Goal: Register for event/course

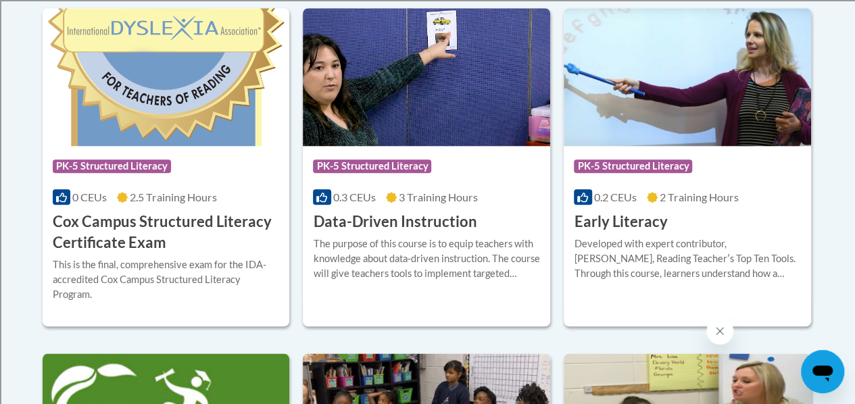
scroll to position [609, 0]
click at [655, 218] on h3 "Early Literacy" at bounding box center [620, 222] width 93 height 21
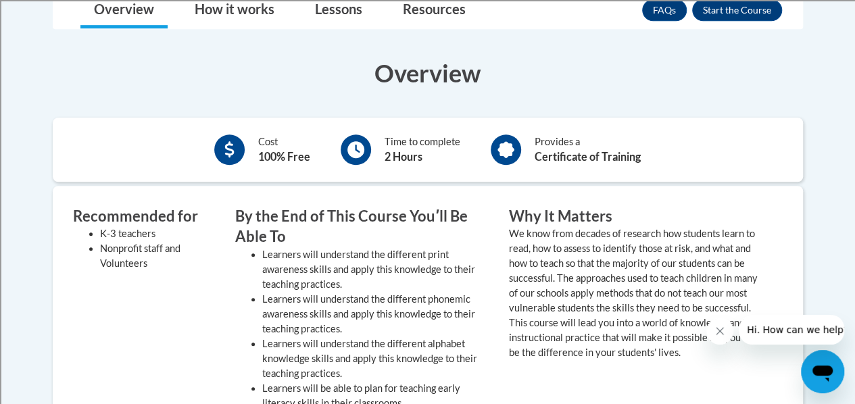
scroll to position [338, 0]
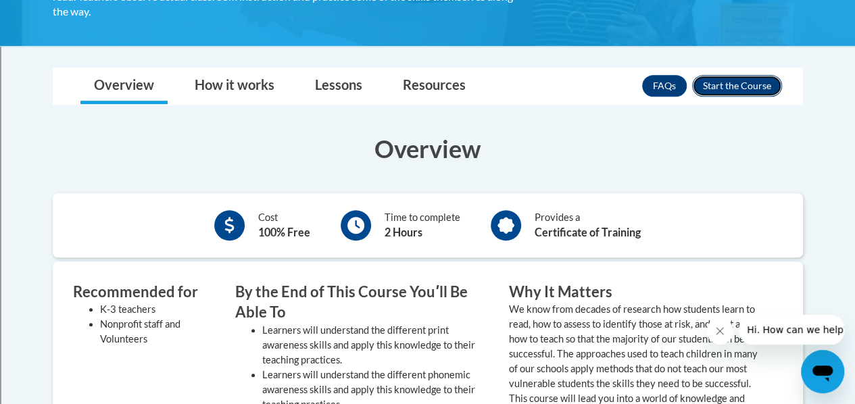
click at [736, 78] on button "Enroll" at bounding box center [737, 86] width 90 height 22
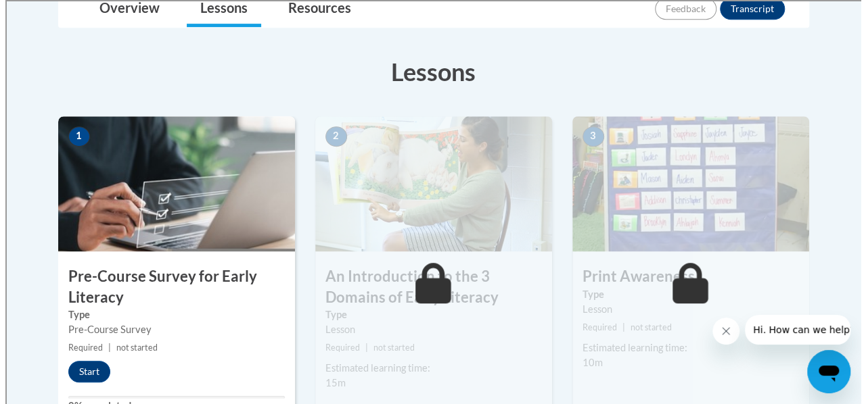
scroll to position [406, 0]
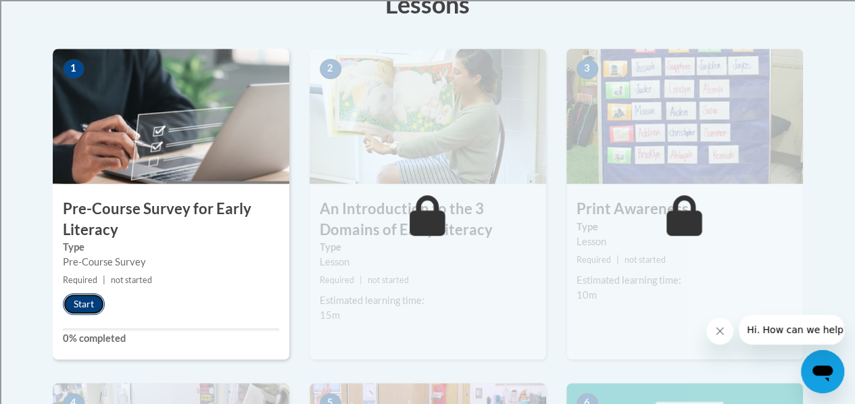
click at [83, 298] on button "Start" at bounding box center [84, 304] width 42 height 22
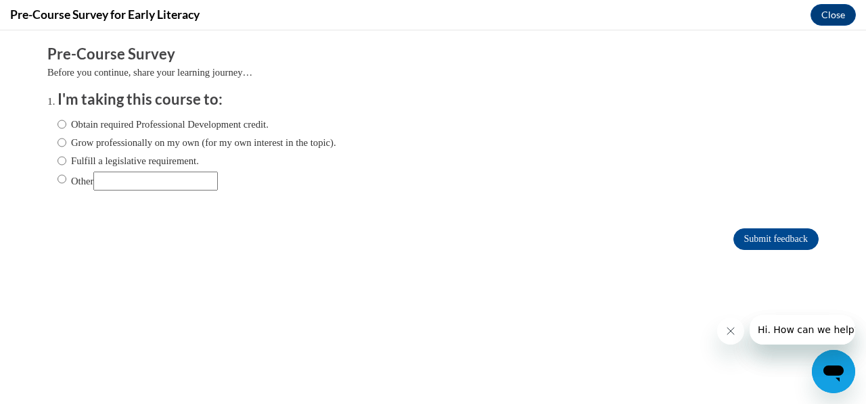
scroll to position [0, 0]
click at [57, 181] on input "Other" at bounding box center [61, 179] width 9 height 15
radio input "true"
click at [114, 185] on input "Other" at bounding box center [155, 181] width 124 height 19
type input "District requiremen"
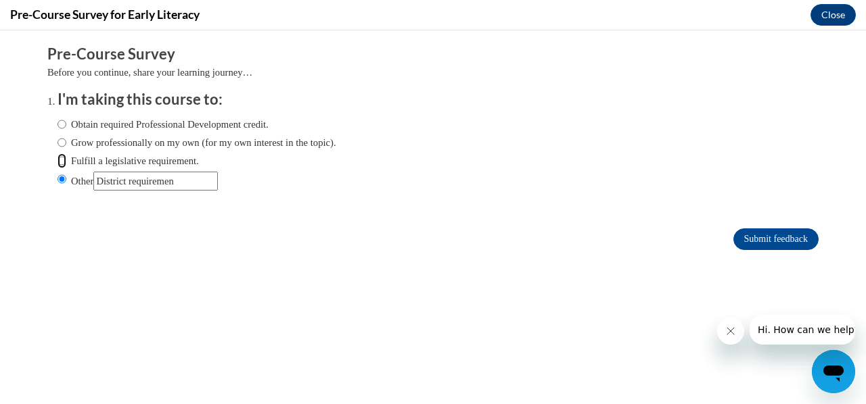
click at [57, 160] on input "Fulfill a legislative requirement." at bounding box center [61, 161] width 9 height 15
radio input "true"
click at [195, 179] on input "Other" at bounding box center [155, 181] width 124 height 19
type input "District requirement"
click at [766, 236] on input "Submit feedback" at bounding box center [775, 240] width 85 height 22
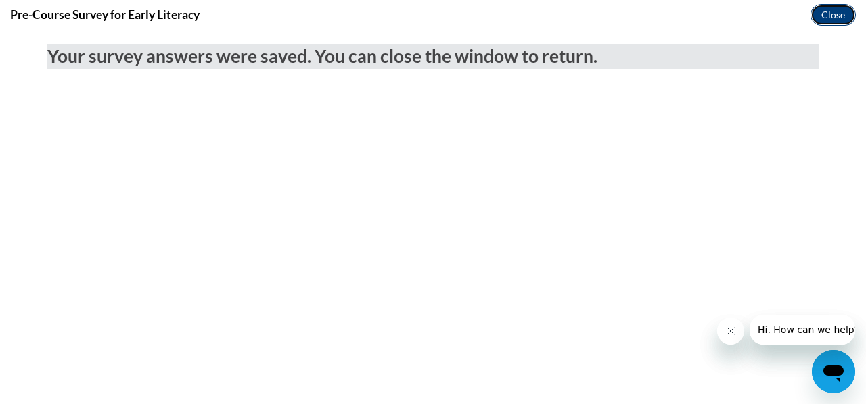
click at [827, 16] on button "Close" at bounding box center [832, 15] width 45 height 22
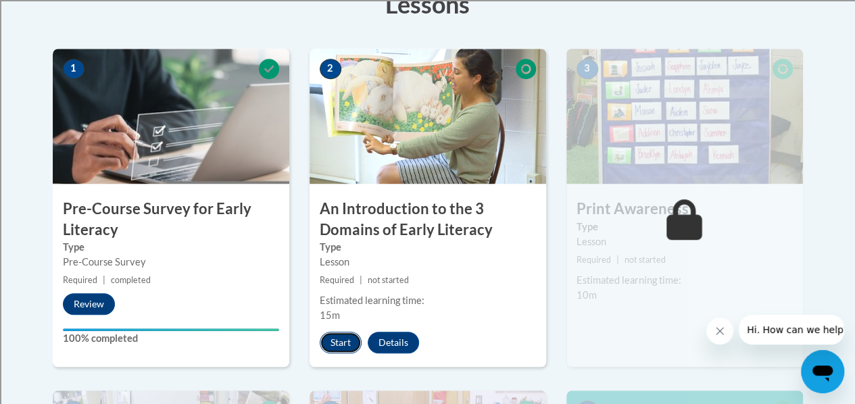
click at [337, 333] on button "Start" at bounding box center [341, 343] width 42 height 22
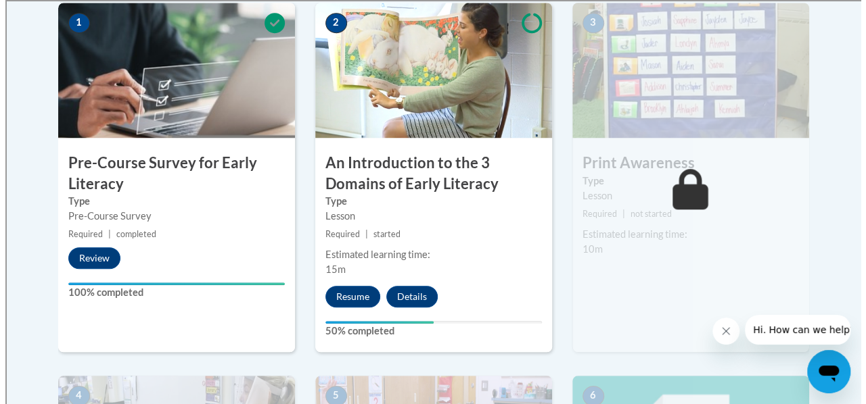
scroll to position [473, 0]
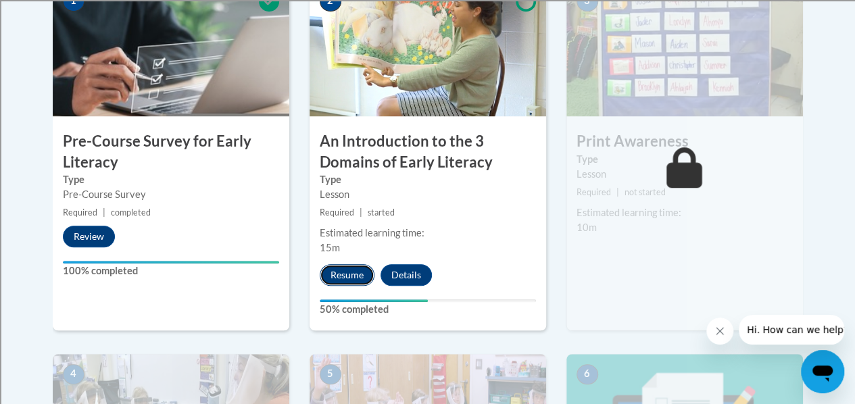
click at [339, 277] on button "Resume" at bounding box center [347, 275] width 55 height 22
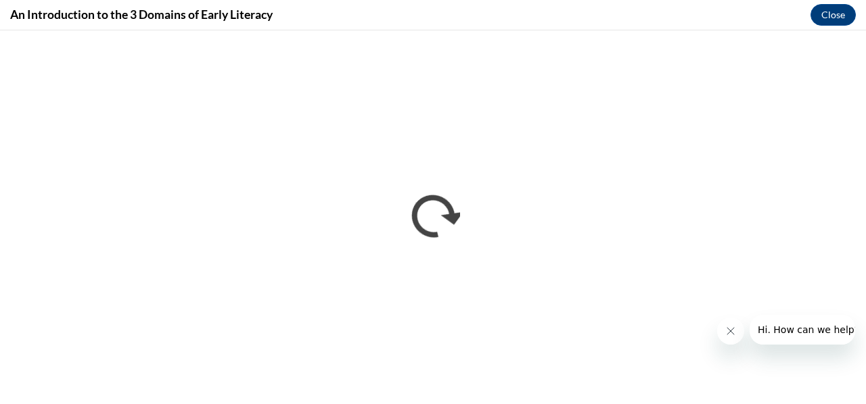
scroll to position [0, 0]
click at [730, 336] on icon "Close message from company" at bounding box center [729, 331] width 11 height 11
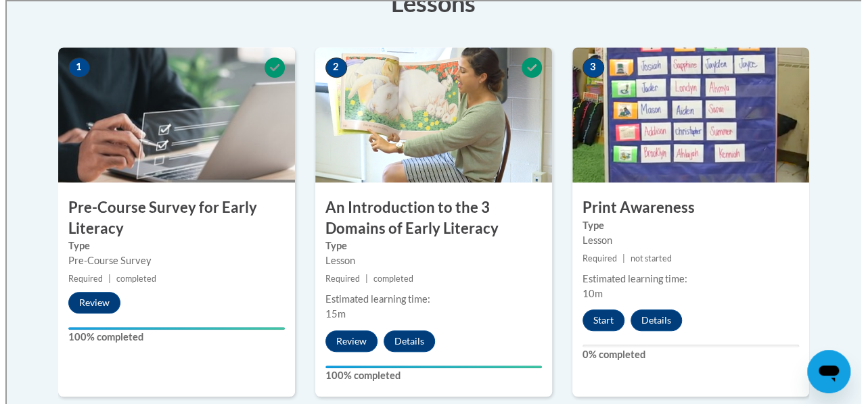
scroll to position [406, 0]
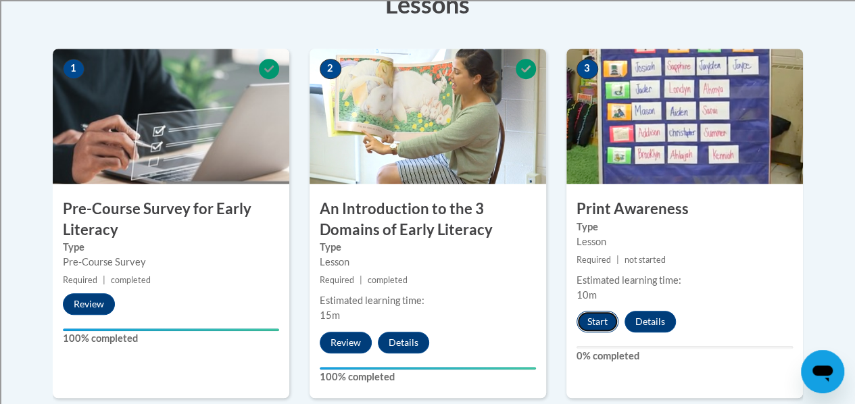
click at [587, 325] on button "Start" at bounding box center [598, 322] width 42 height 22
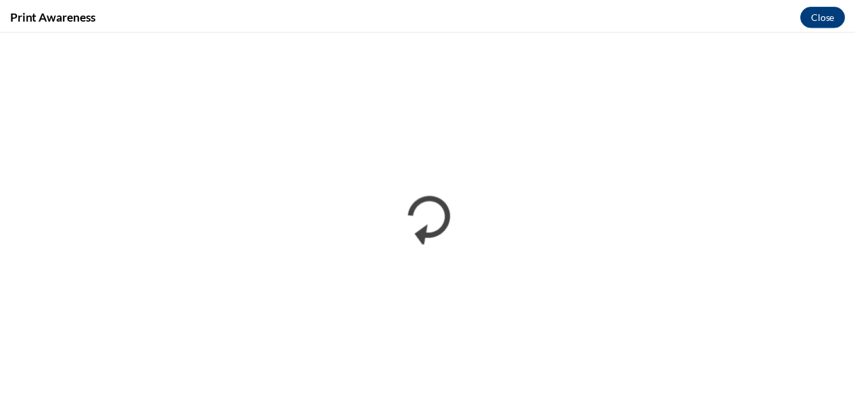
scroll to position [0, 0]
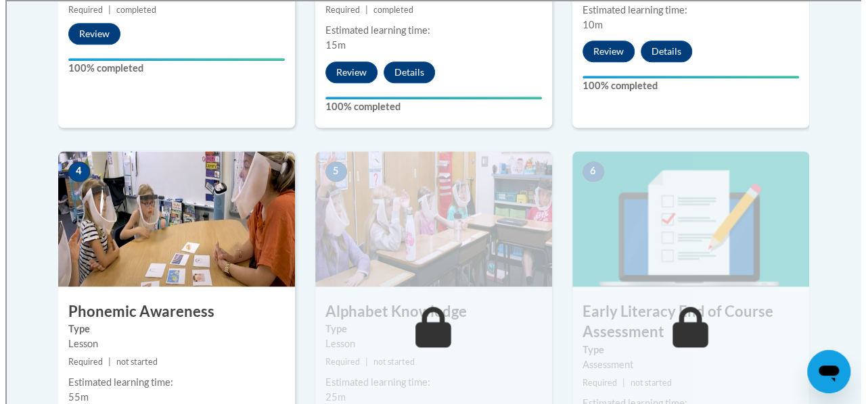
scroll to position [744, 0]
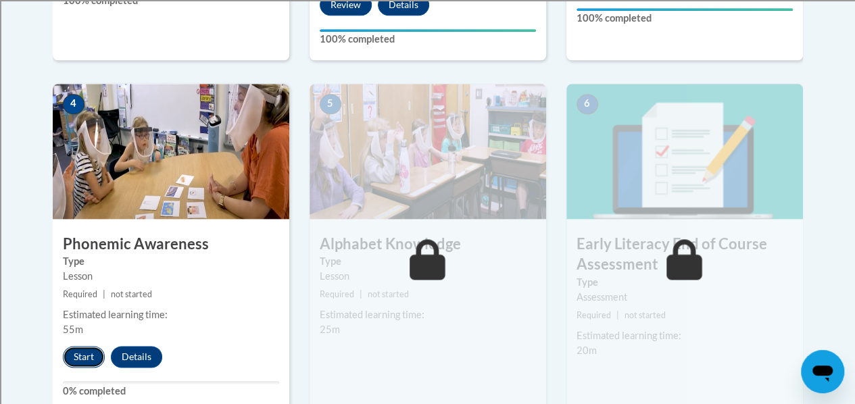
click at [93, 350] on button "Start" at bounding box center [84, 357] width 42 height 22
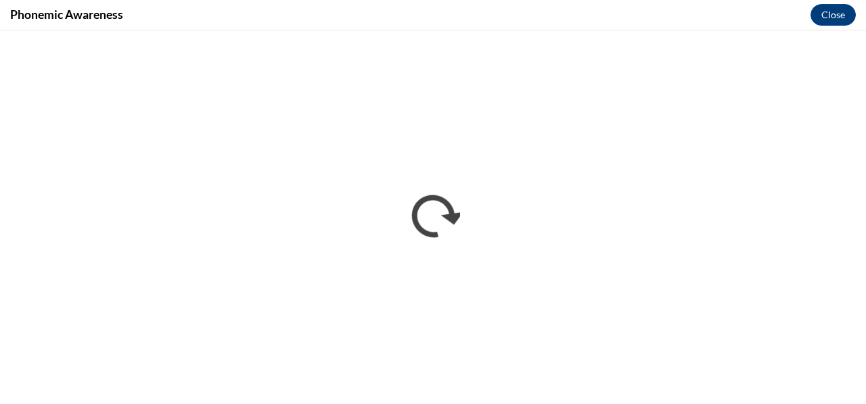
scroll to position [0, 0]
